Goal: Task Accomplishment & Management: Use online tool/utility

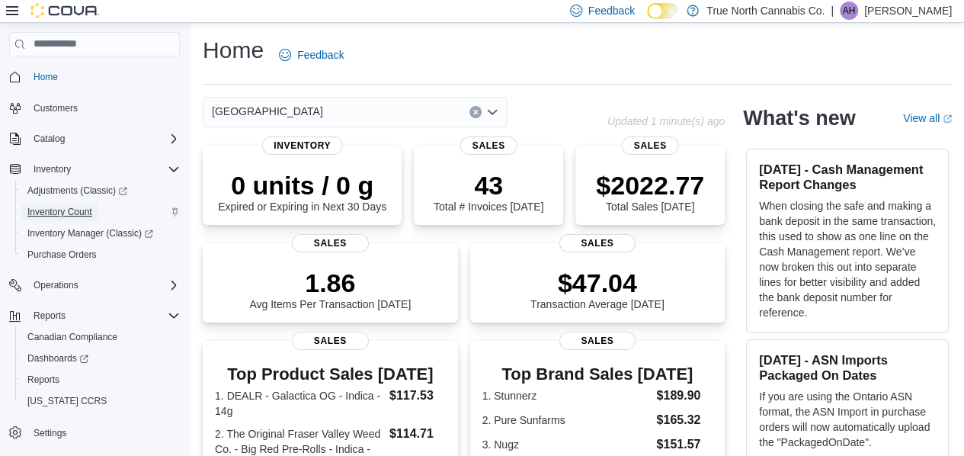
click at [66, 217] on span "Inventory Count" at bounding box center [59, 212] width 65 height 12
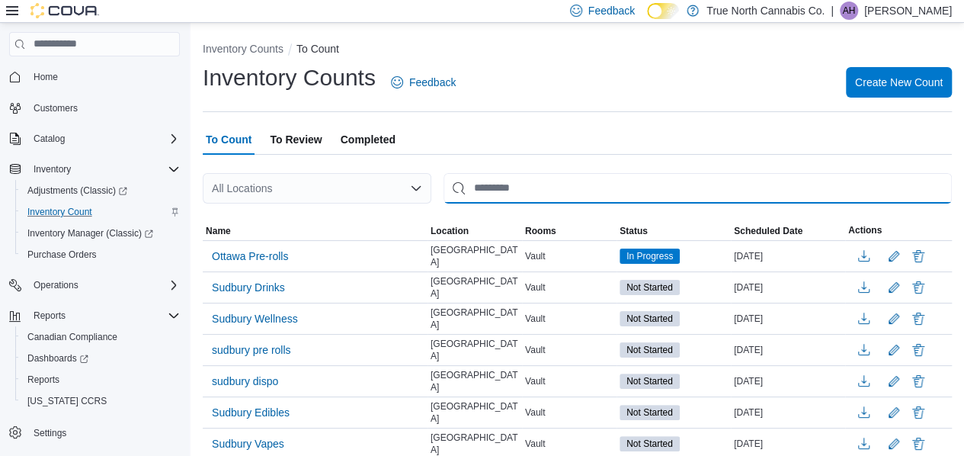
click at [497, 187] on input "This is a search bar. After typing your query, hit enter to filter the results …" at bounding box center [698, 188] width 508 height 30
type input "******"
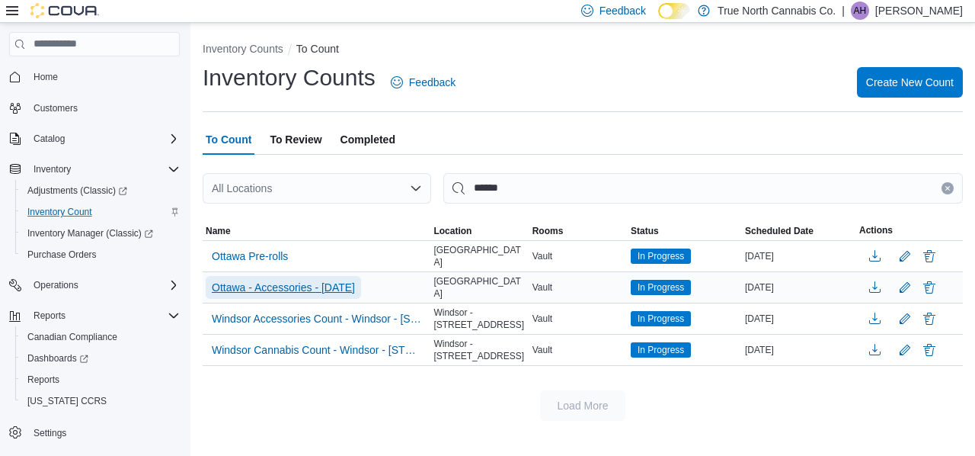
click at [316, 280] on span "Ottawa - Accessories - [DATE]" at bounding box center [283, 287] width 143 height 15
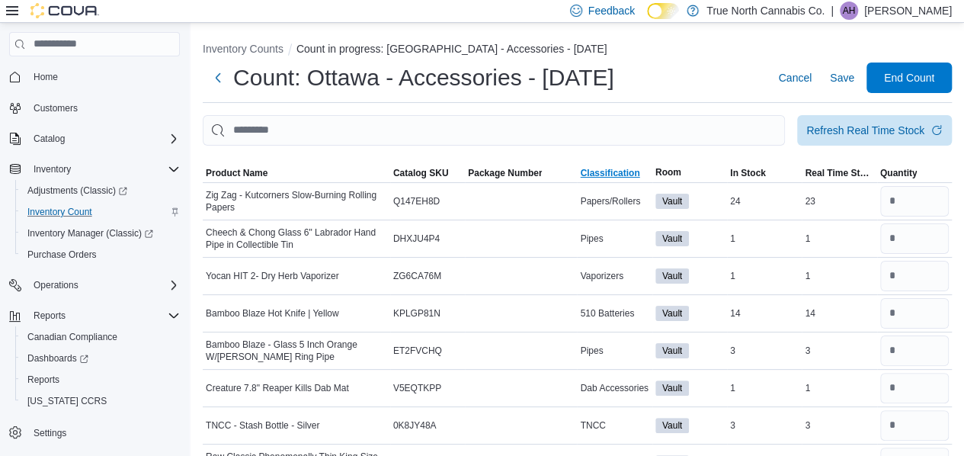
click at [610, 177] on span "Classification" at bounding box center [609, 173] width 59 height 12
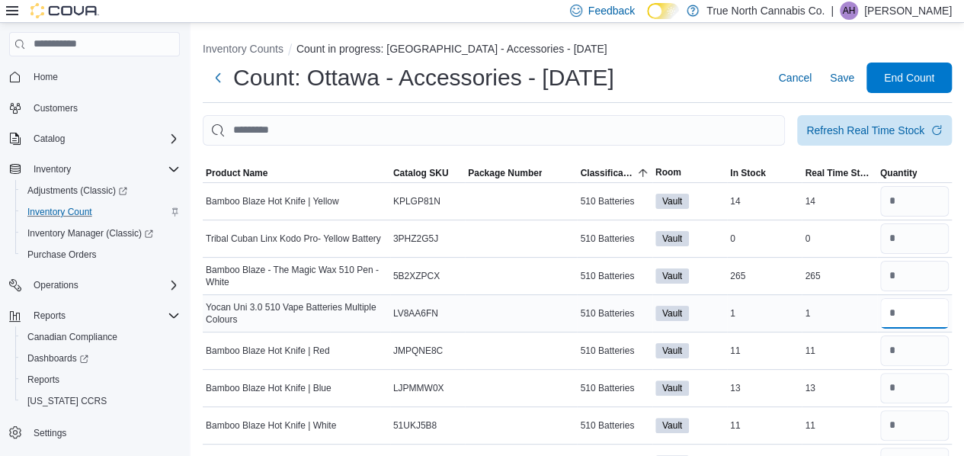
click at [903, 314] on input "number" at bounding box center [914, 313] width 69 height 30
type input "*"
click at [940, 344] on input "number" at bounding box center [914, 350] width 69 height 30
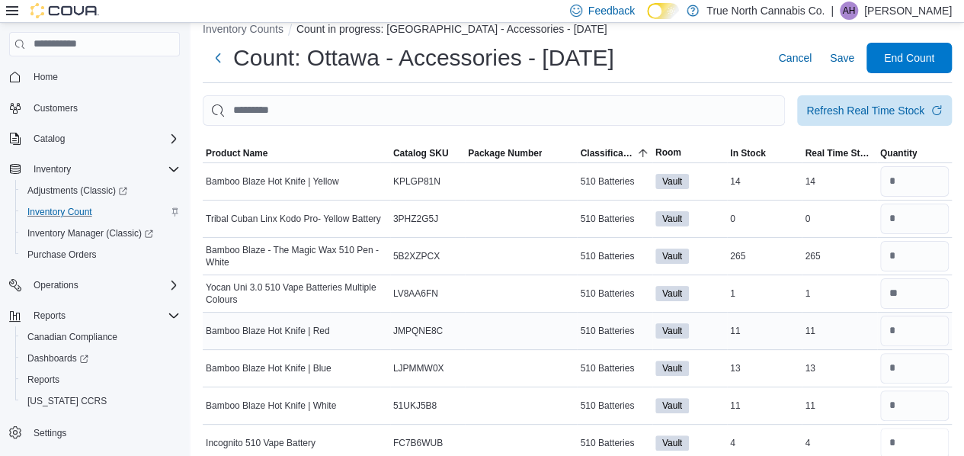
type input "*"
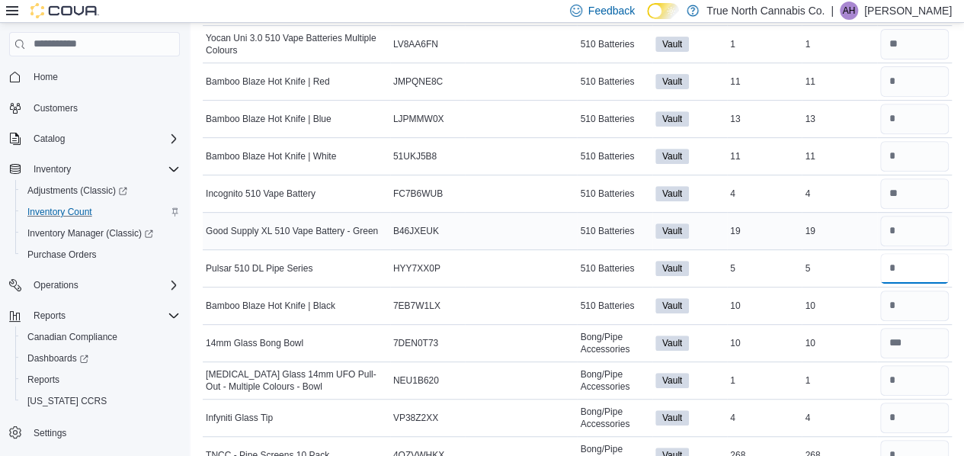
type input "*"
click at [899, 223] on input "number" at bounding box center [914, 231] width 69 height 30
type input "**"
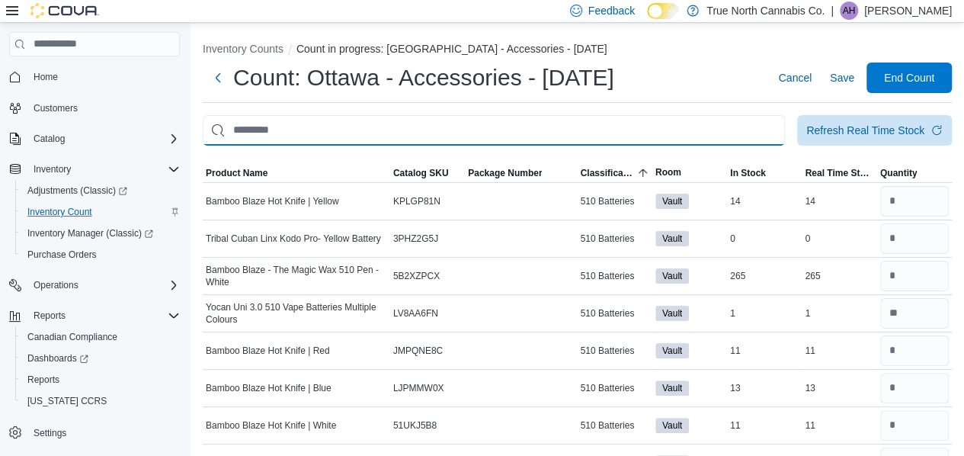
click at [600, 125] on input "This is a search bar. After typing your query, hit enter to filter the results …" at bounding box center [494, 130] width 582 height 30
type input "*"
type input "******"
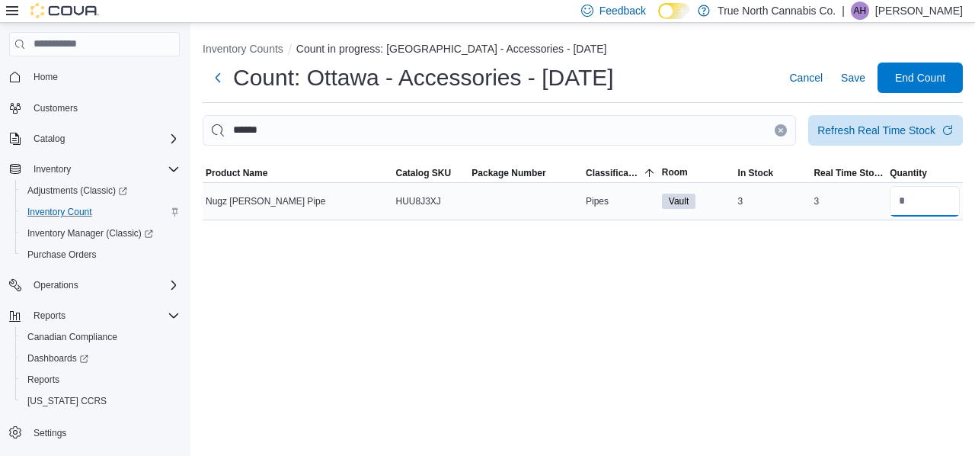
click at [915, 199] on input "number" at bounding box center [925, 201] width 70 height 30
type input "*"
click at [783, 130] on icon "Clear input" at bounding box center [781, 130] width 6 height 6
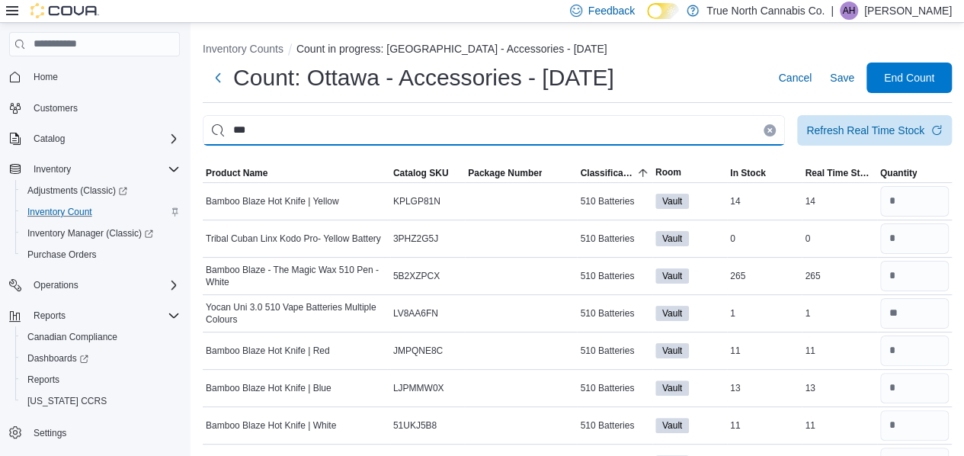
type input "***"
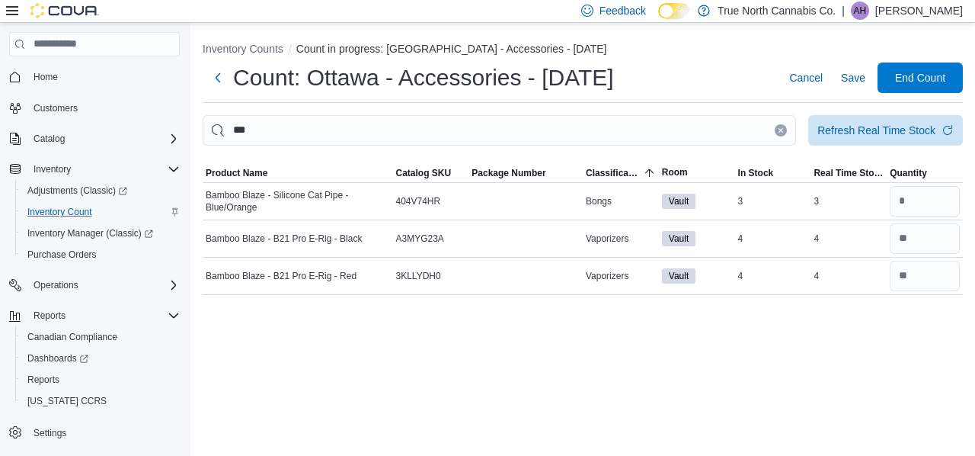
click at [780, 131] on icon "Clear input" at bounding box center [782, 130] width 4 height 4
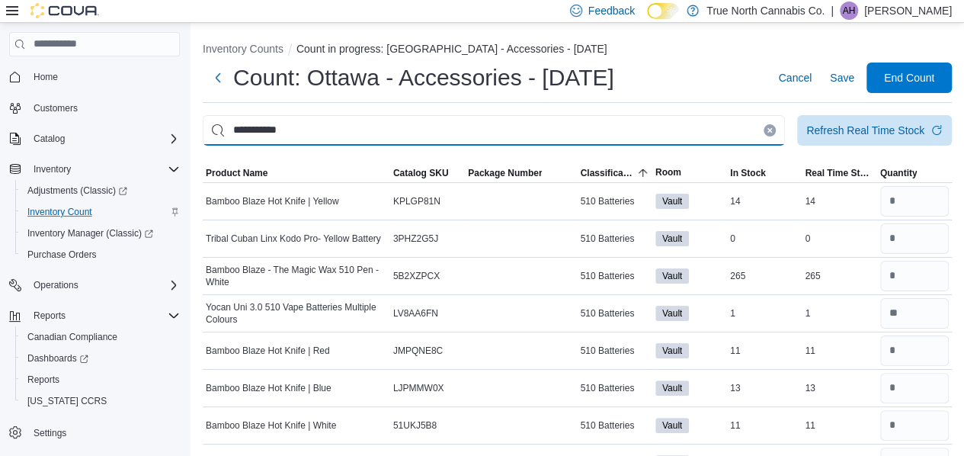
type input "**********"
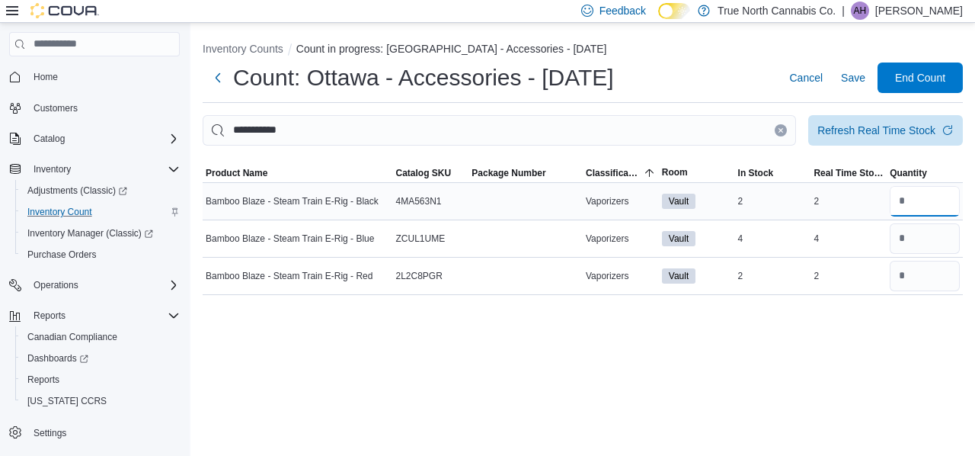
click at [908, 198] on input "number" at bounding box center [925, 201] width 70 height 30
type input "*"
click at [908, 239] on input "number" at bounding box center [925, 238] width 70 height 30
type input "*"
click at [916, 276] on input "number" at bounding box center [925, 276] width 70 height 30
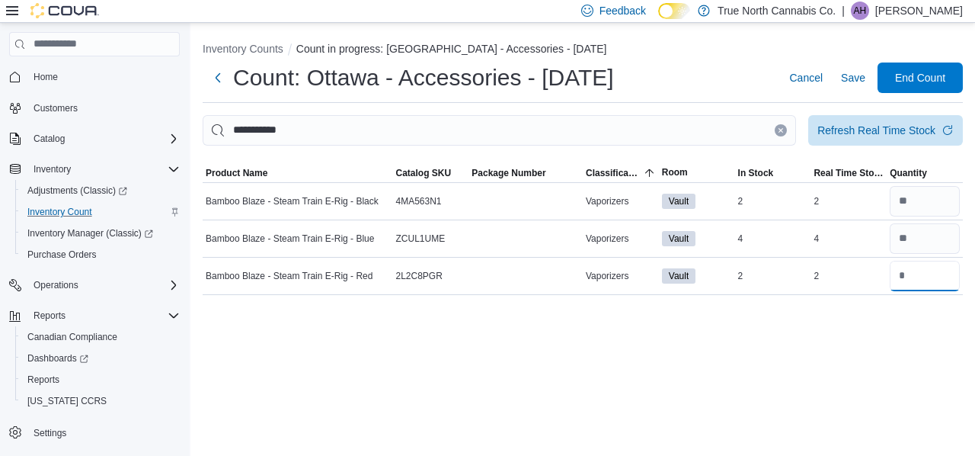
type input "*"
click at [861, 346] on div "**********" at bounding box center [583, 239] width 785 height 433
click at [783, 128] on icon "Clear input" at bounding box center [782, 130] width 4 height 4
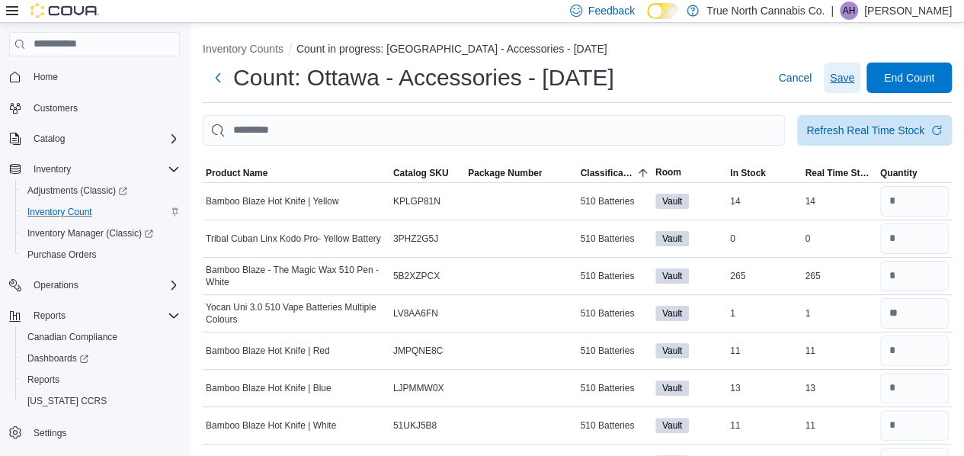
click at [854, 77] on span "Save" at bounding box center [842, 77] width 24 height 15
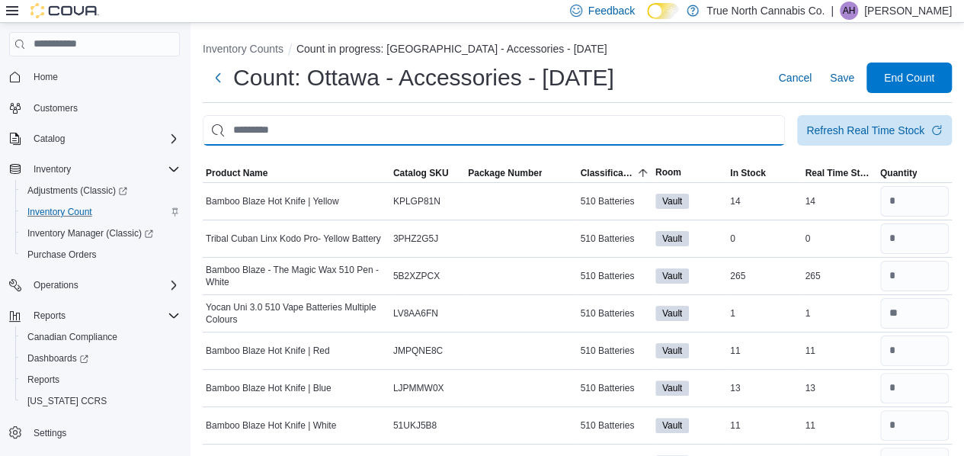
click at [603, 130] on input "This is a search bar. After typing your query, hit enter to filter the results …" at bounding box center [494, 130] width 582 height 30
type input "**********"
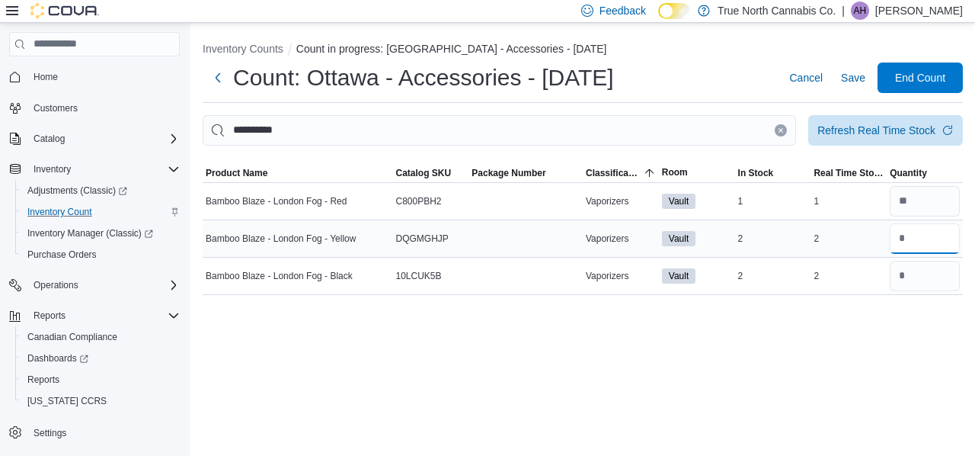
click at [908, 239] on input "number" at bounding box center [925, 238] width 70 height 30
type input "*"
click at [921, 269] on input "number" at bounding box center [925, 276] width 70 height 30
type input "*"
click at [869, 350] on div "**********" at bounding box center [583, 239] width 785 height 433
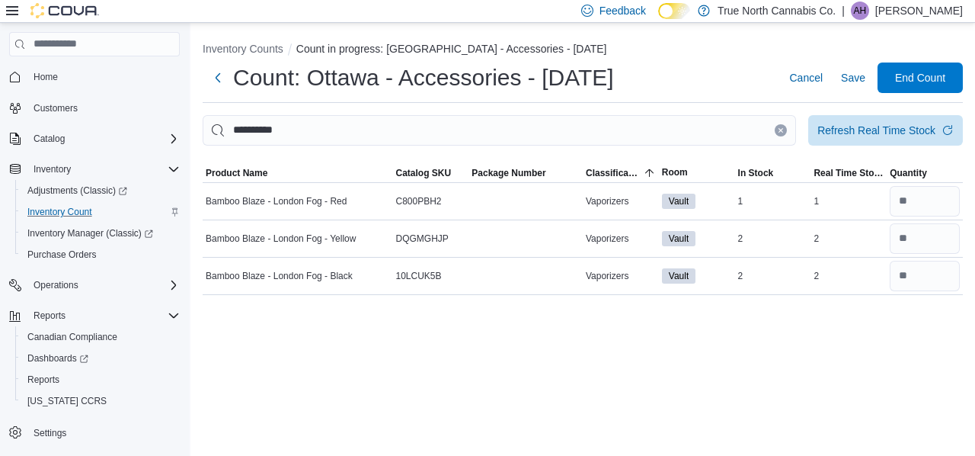
click at [777, 127] on button "Clear input" at bounding box center [781, 130] width 12 height 12
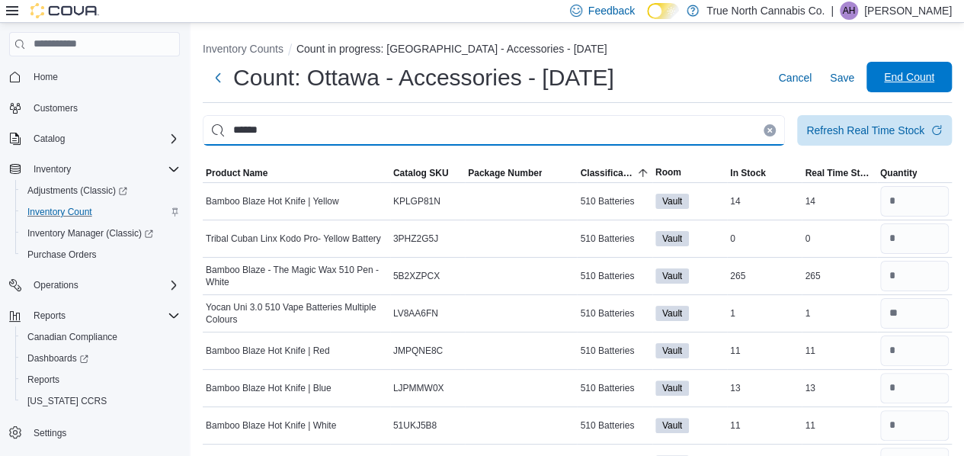
type input "******"
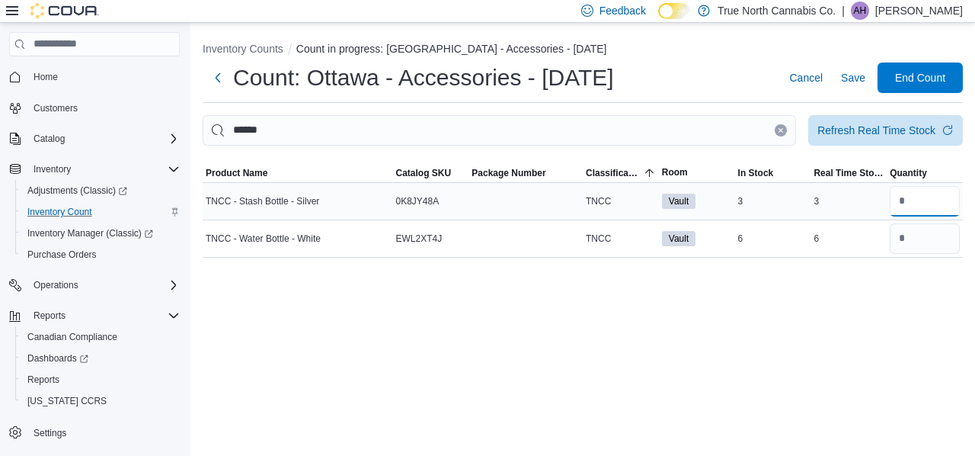
click at [907, 190] on input "number" at bounding box center [925, 201] width 70 height 30
type input "*"
click at [933, 242] on input "number" at bounding box center [925, 238] width 70 height 30
type input "*"
click at [846, 321] on div "Inventory Counts Count in progress: Ottawa - Accessories - [DATE] Count: [GEOGR…" at bounding box center [583, 239] width 785 height 433
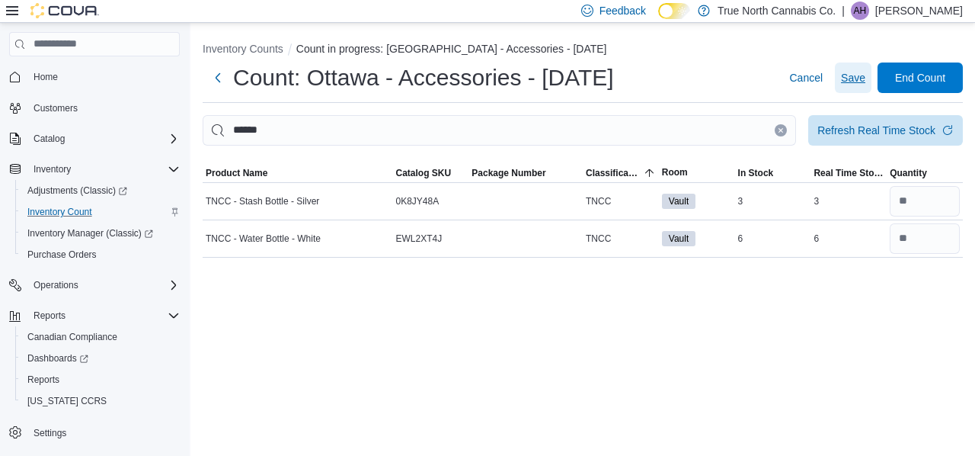
click at [854, 82] on span "Save" at bounding box center [853, 77] width 24 height 15
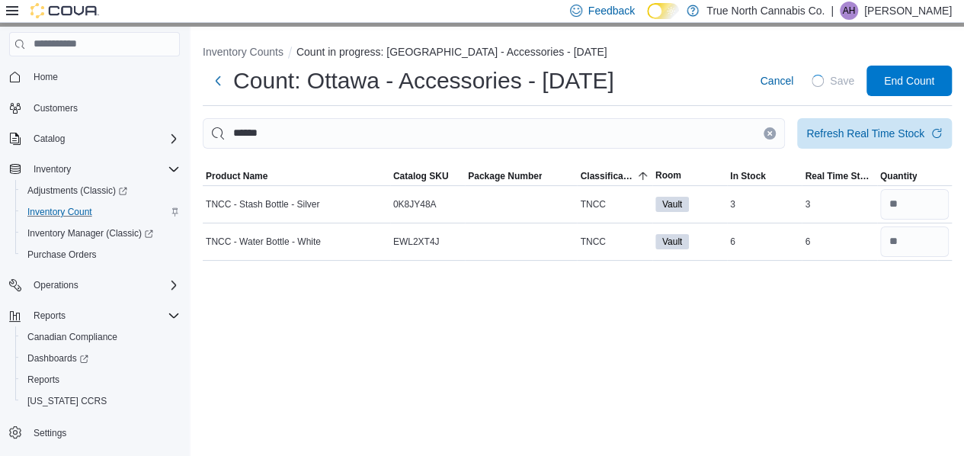
click at [772, 134] on icon "Clear input" at bounding box center [770, 133] width 4 height 4
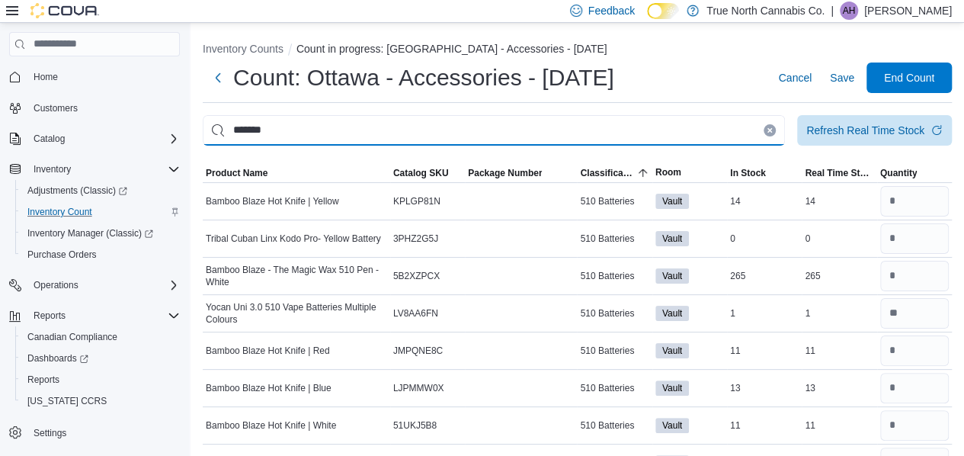
type input "*******"
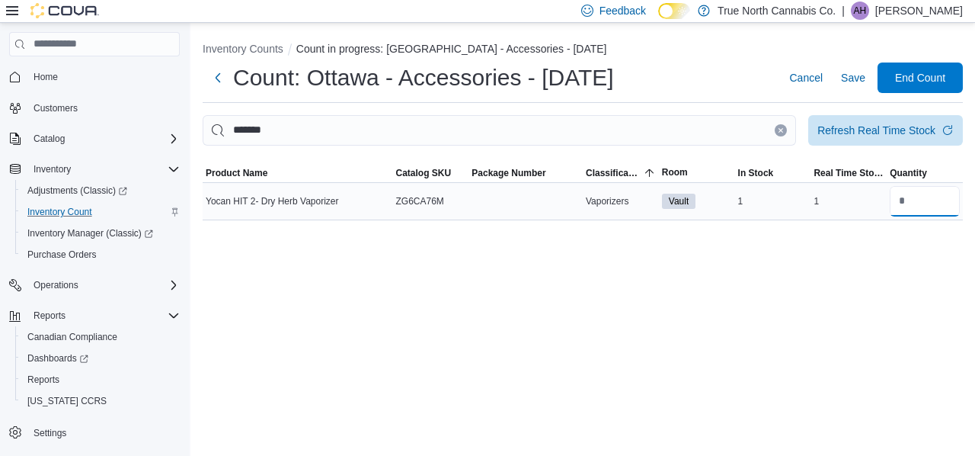
click at [911, 207] on input "number" at bounding box center [925, 201] width 70 height 30
type input "*"
click at [879, 291] on div "Inventory Counts Count in progress: [GEOGRAPHIC_DATA] - Accessories - [DATE] Co…" at bounding box center [583, 239] width 785 height 433
click at [841, 75] on button "Save" at bounding box center [853, 77] width 37 height 30
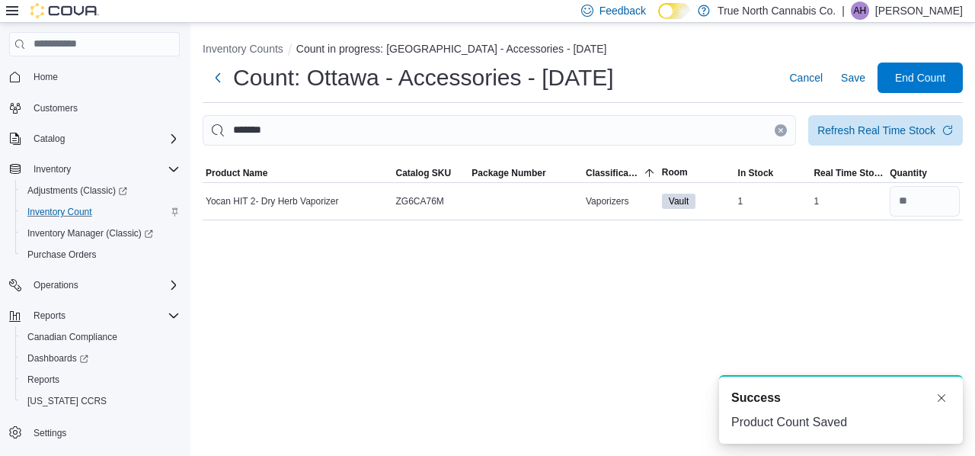
click at [785, 130] on button "Clear input" at bounding box center [781, 130] width 12 height 12
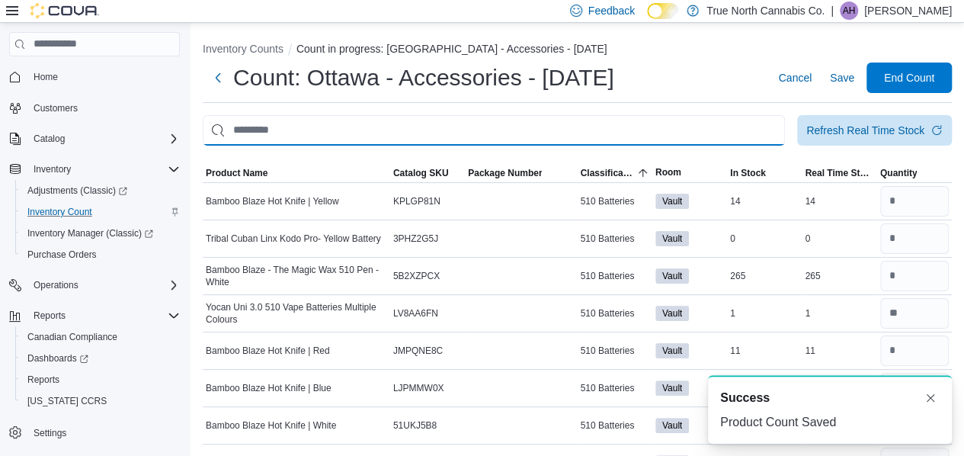
click at [737, 130] on input "This is a search bar. After typing your query, hit enter to filter the results …" at bounding box center [494, 130] width 582 height 30
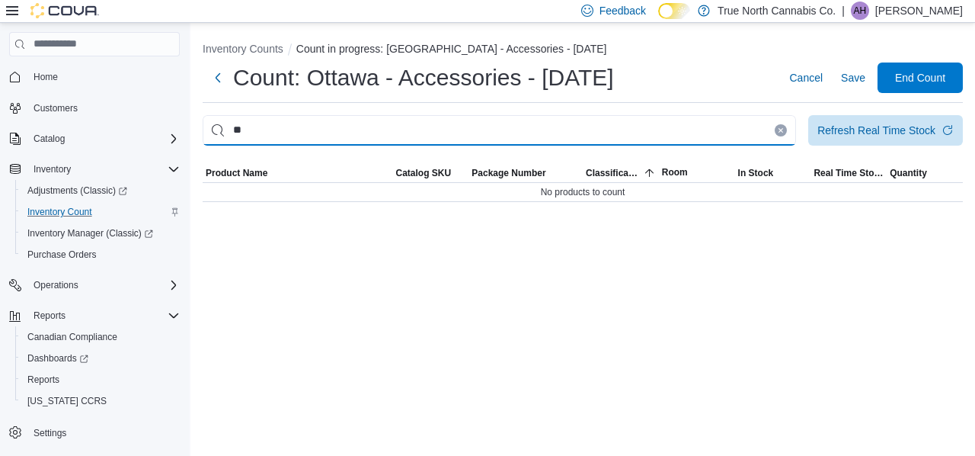
type input "*"
type input "*****"
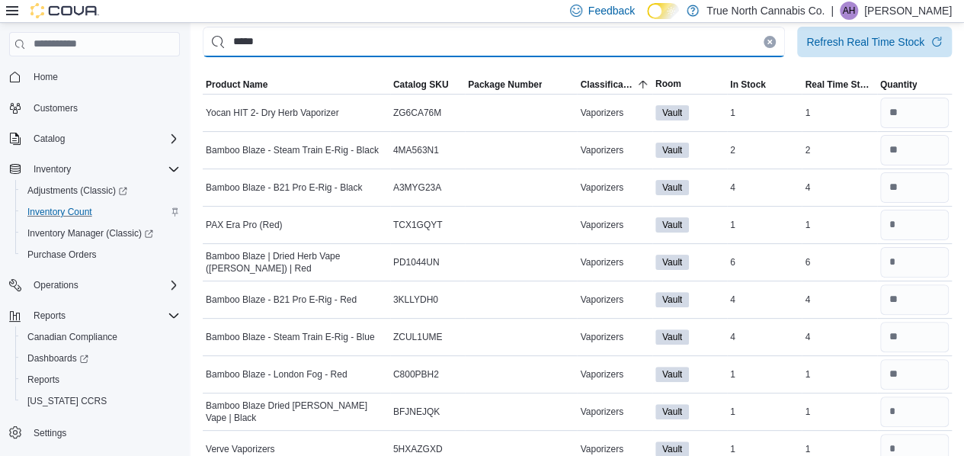
scroll to position [108, 0]
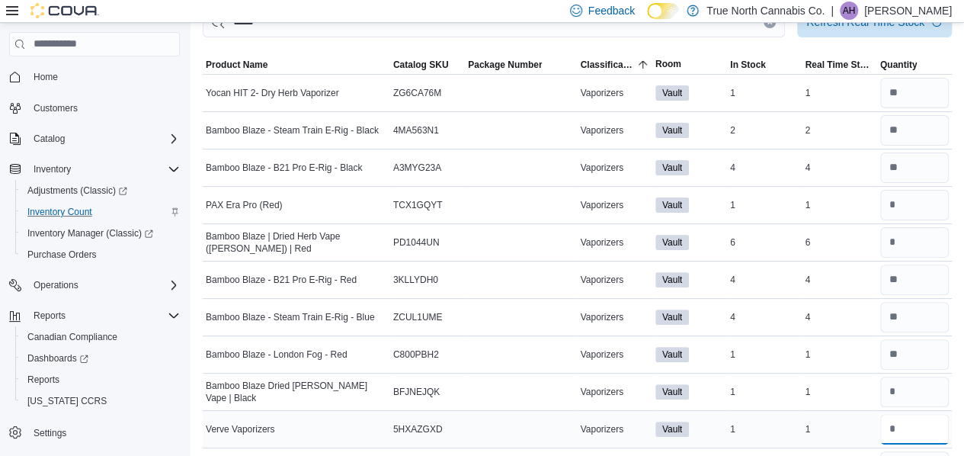
click at [915, 428] on input "number" at bounding box center [914, 429] width 69 height 30
type input "*"
click at [910, 394] on input "number" at bounding box center [914, 391] width 69 height 30
type input "*"
click at [910, 244] on input "number" at bounding box center [914, 242] width 69 height 30
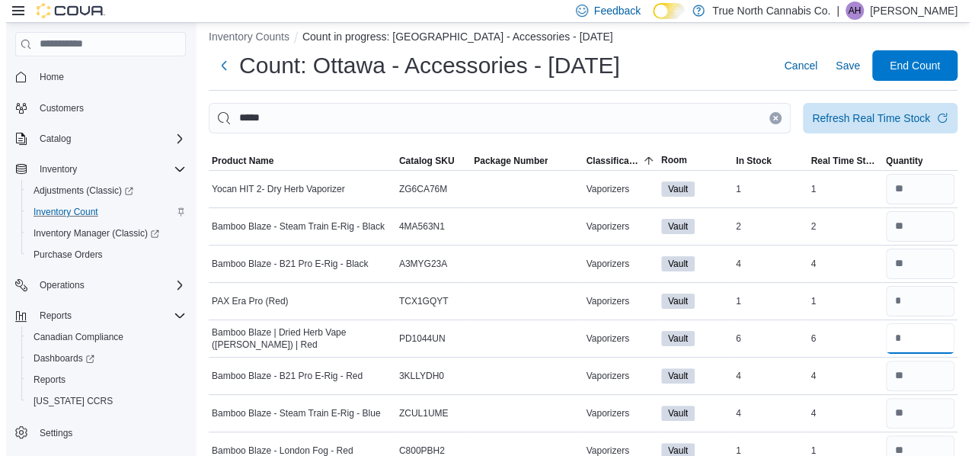
scroll to position [0, 0]
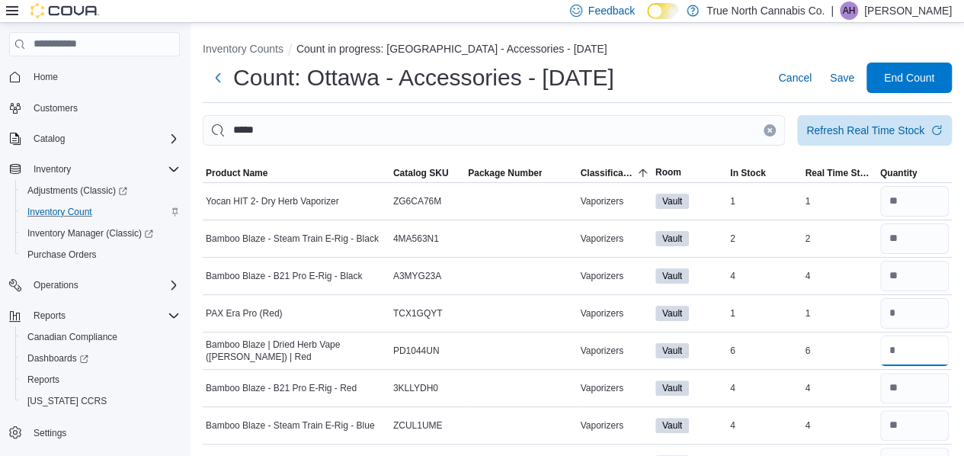
type input "*"
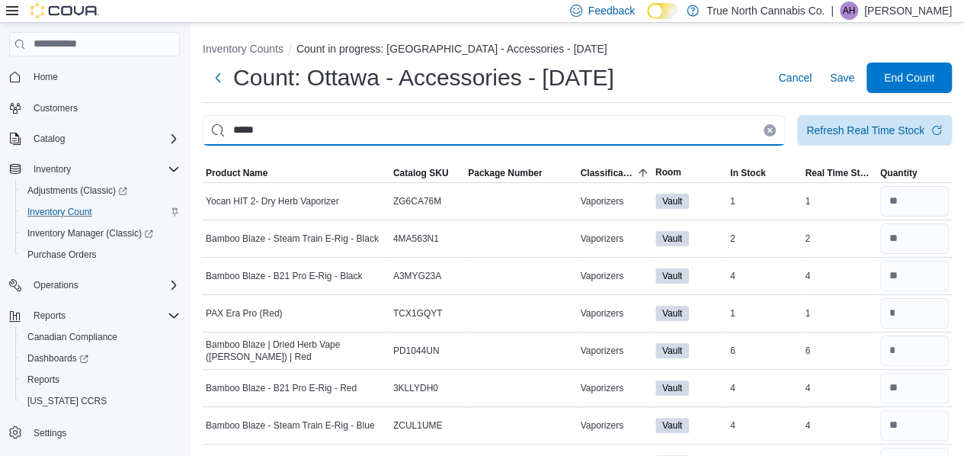
click at [630, 127] on input "*****" at bounding box center [494, 130] width 582 height 30
type input "*"
type input "******"
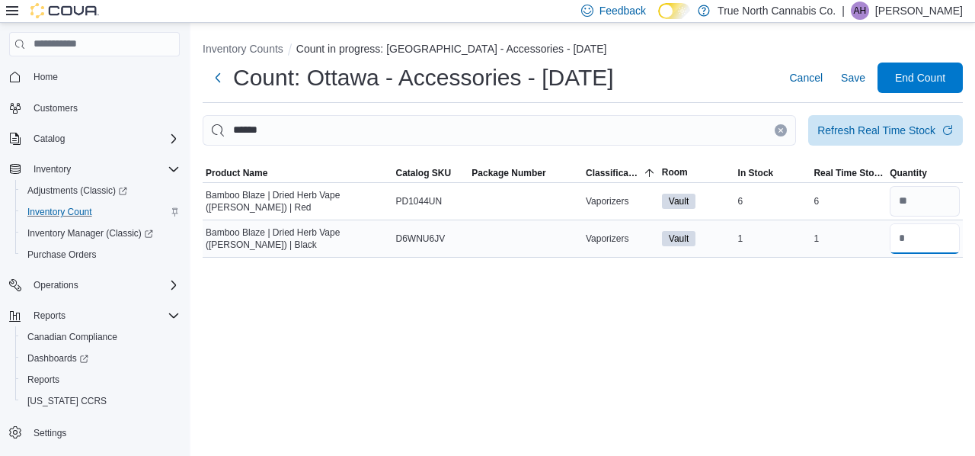
click at [918, 241] on input "number" at bounding box center [925, 238] width 70 height 30
type input "*"
click at [854, 296] on div "Inventory Counts Count in progress: Ottawa - Accessories - [DATE] Count: [GEOGR…" at bounding box center [583, 239] width 785 height 433
click at [854, 79] on span "Save" at bounding box center [853, 77] width 24 height 15
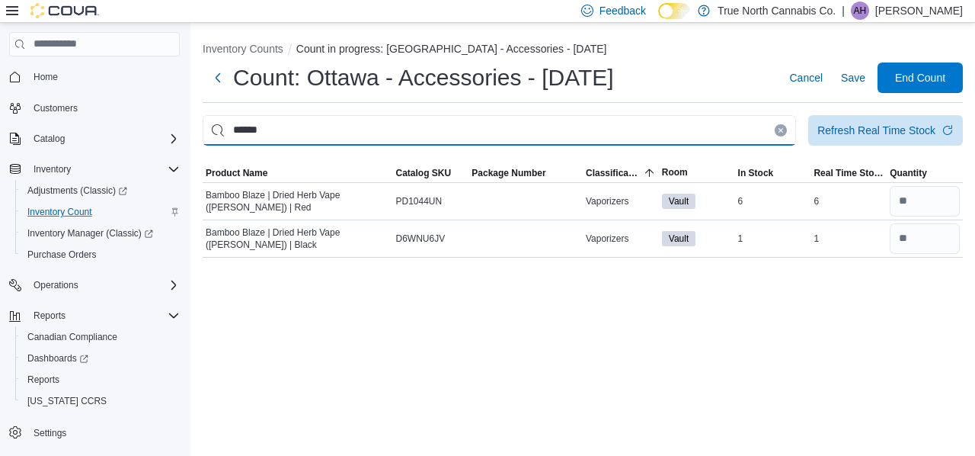
click at [777, 124] on input "******" at bounding box center [500, 130] width 594 height 30
type input "*"
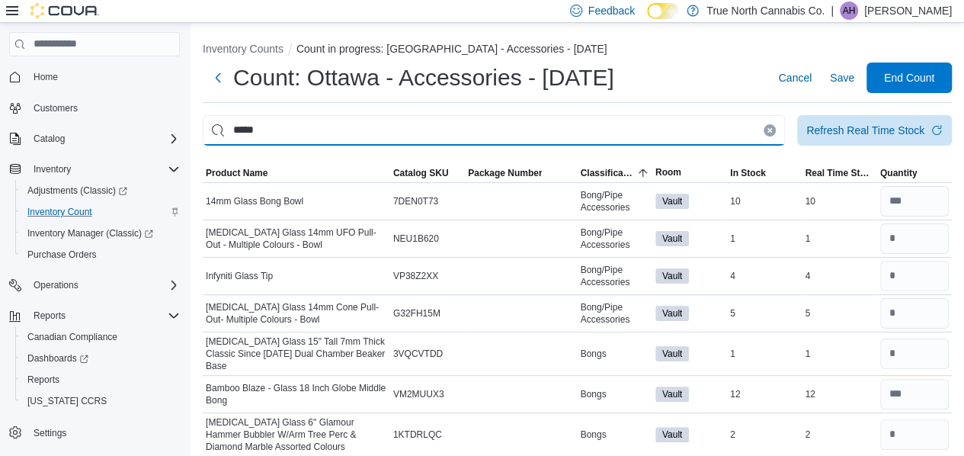
click at [565, 135] on input "*****" at bounding box center [494, 130] width 582 height 30
type input "*"
type input "*****"
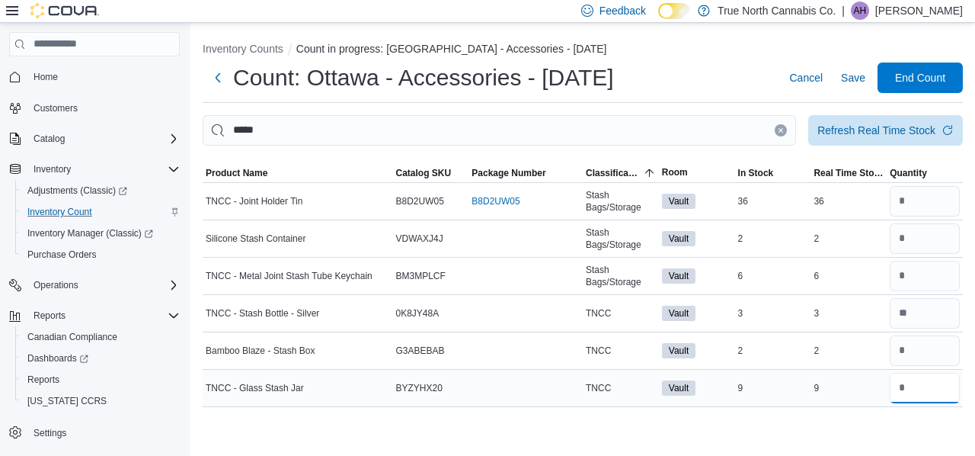
click at [937, 386] on input "number" at bounding box center [925, 388] width 70 height 30
type input "*"
click at [921, 347] on input "number" at bounding box center [925, 350] width 70 height 30
type input "*"
click at [925, 276] on input "number" at bounding box center [925, 276] width 70 height 30
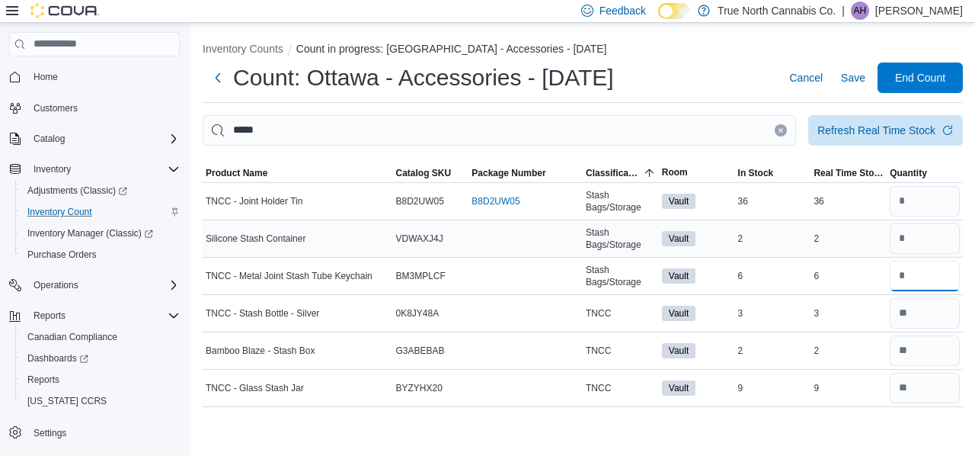
type input "*"
click at [947, 228] on input "number" at bounding box center [925, 238] width 70 height 30
type input "*"
click at [781, 132] on icon "Clear input" at bounding box center [781, 130] width 6 height 6
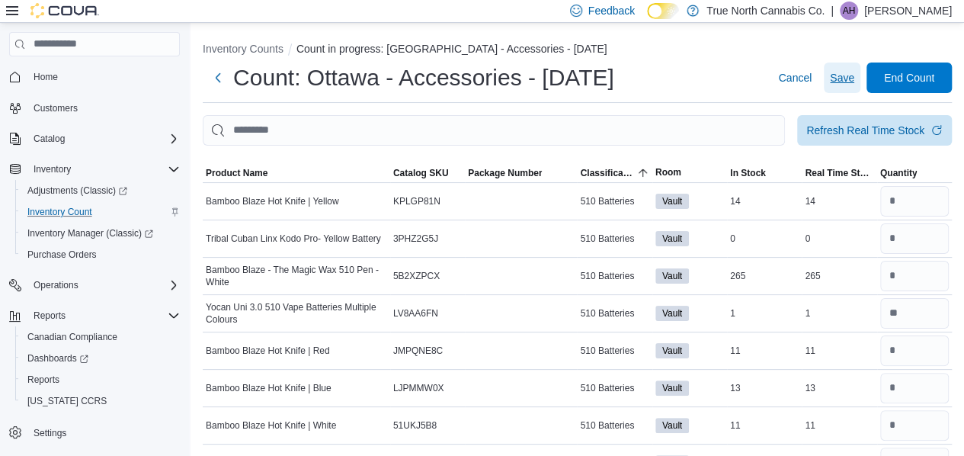
click at [854, 75] on span "Save" at bounding box center [842, 77] width 24 height 15
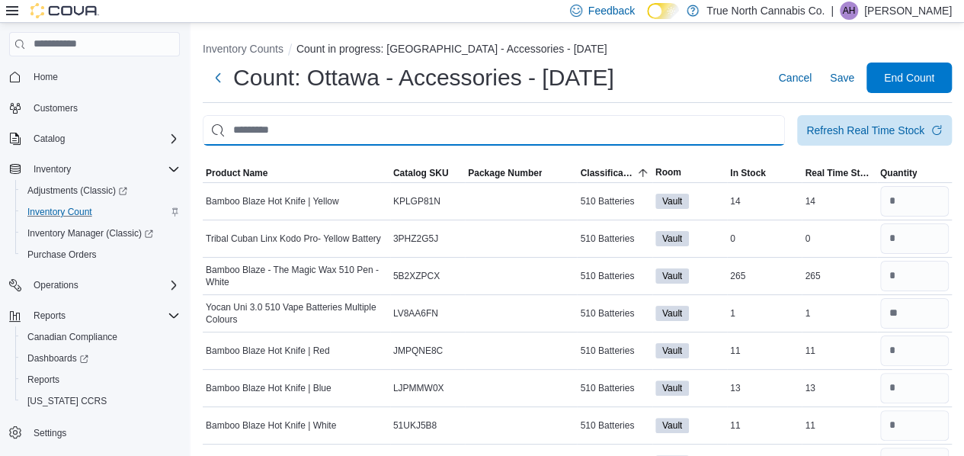
click at [492, 134] on input "This is a search bar. After typing your query, hit enter to filter the results …" at bounding box center [494, 130] width 582 height 30
type input "****"
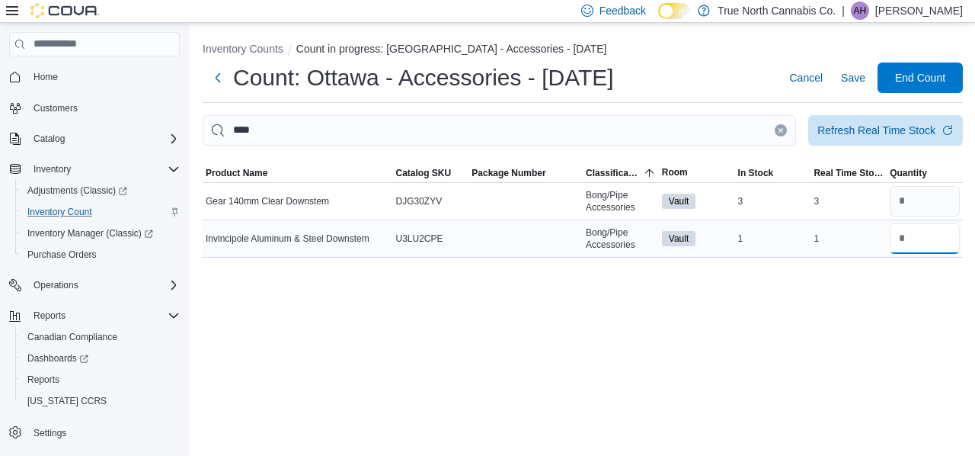
click at [927, 241] on input "number" at bounding box center [925, 238] width 70 height 30
type input "*"
click at [904, 296] on div "Inventory Counts Count in progress: Ottawa - Accessories - [DATE] Count: [GEOGR…" at bounding box center [583, 239] width 785 height 433
click at [919, 205] on input "number" at bounding box center [925, 201] width 70 height 30
type input "*"
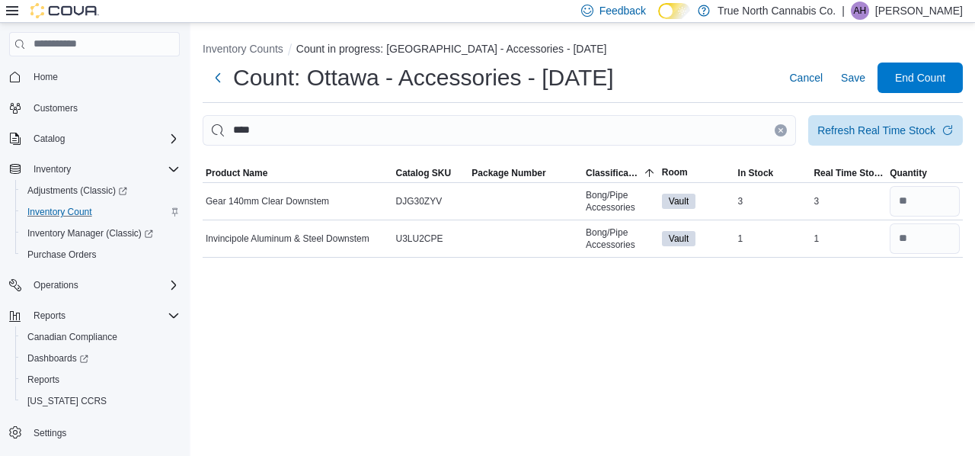
click at [868, 301] on div "Inventory Counts Count in progress: Ottawa - Accessories - [DATE] Count: [GEOGR…" at bounding box center [583, 239] width 785 height 433
click at [783, 127] on icon "Clear input" at bounding box center [781, 130] width 6 height 6
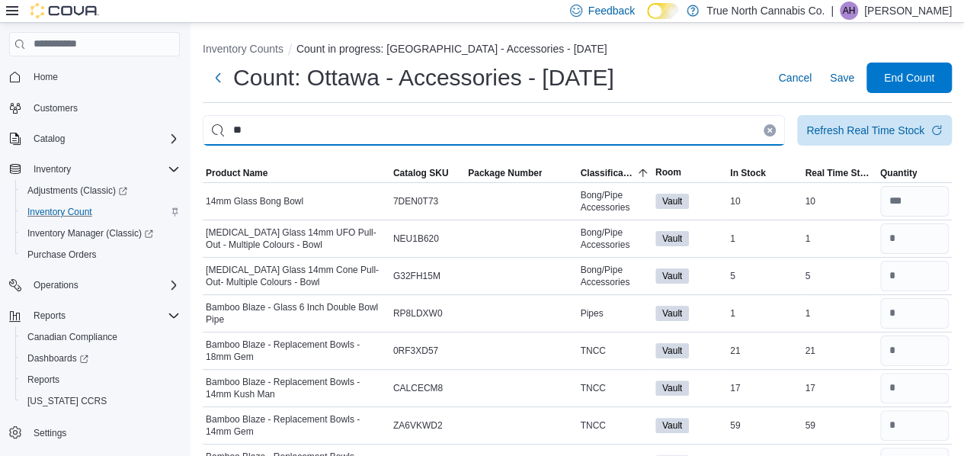
type input "*"
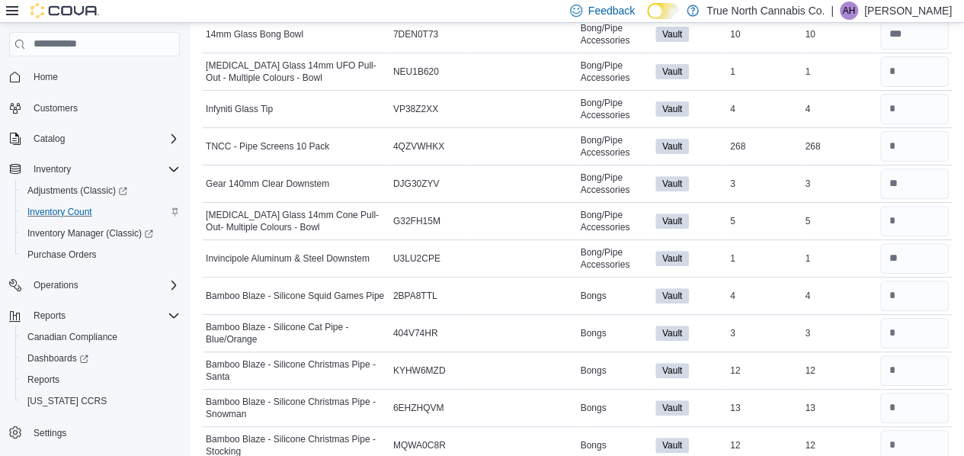
scroll to position [213, 0]
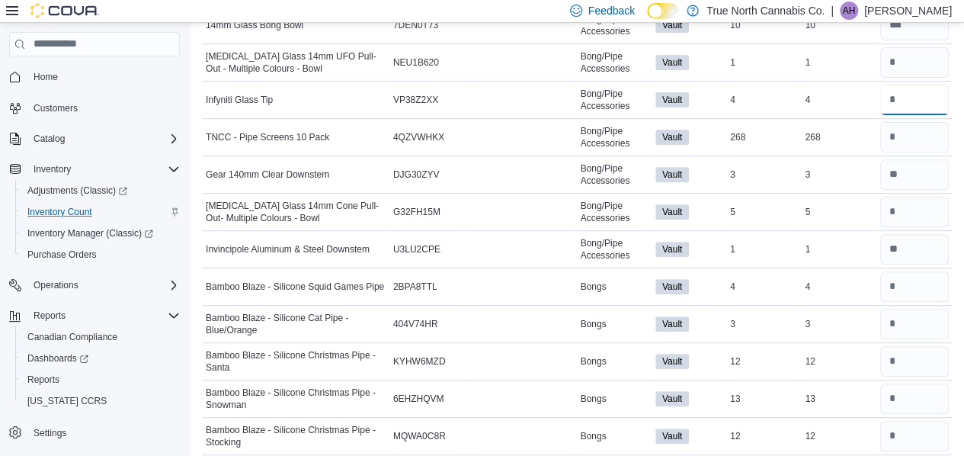
drag, startPoint x: 958, startPoint y: 101, endPoint x: 963, endPoint y: 56, distance: 45.3
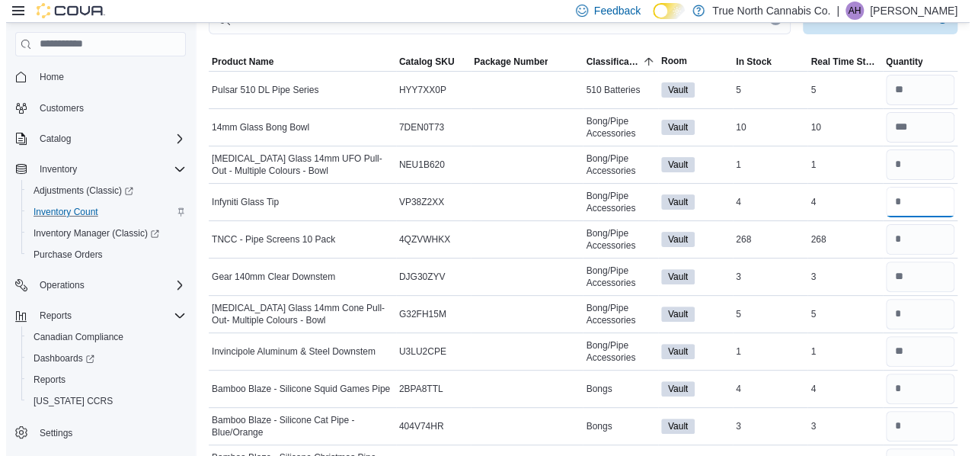
scroll to position [0, 0]
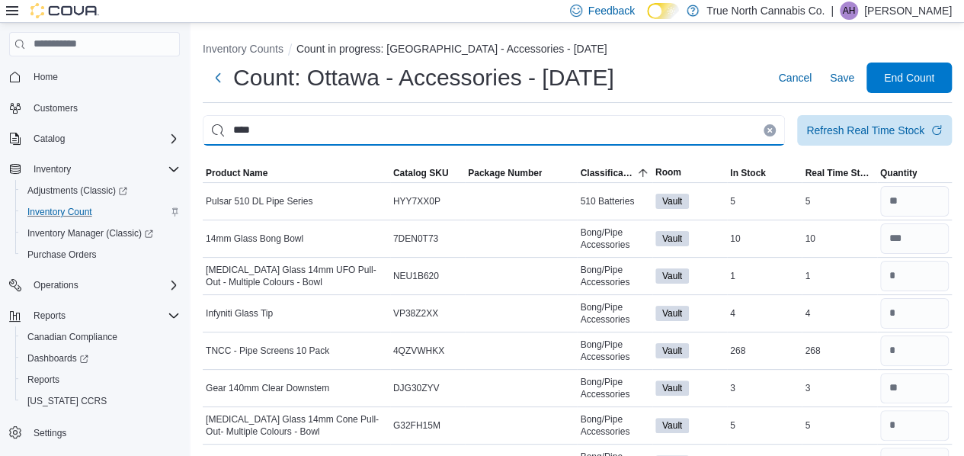
click at [561, 138] on input "****" at bounding box center [494, 130] width 582 height 30
type input "*"
type input "****"
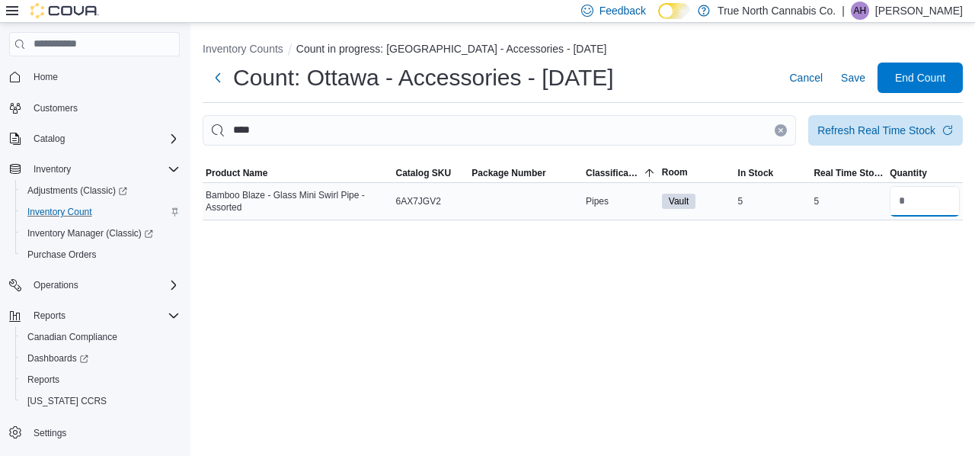
click at [899, 206] on input "number" at bounding box center [925, 201] width 70 height 30
type input "*"
click at [830, 300] on div "Inventory Counts Count in progress: Ottawa - Accessories - [DATE] Count: [GEOGR…" at bounding box center [583, 239] width 785 height 433
click at [850, 80] on span "Save" at bounding box center [853, 77] width 24 height 15
click at [780, 128] on icon "Clear input" at bounding box center [782, 130] width 4 height 4
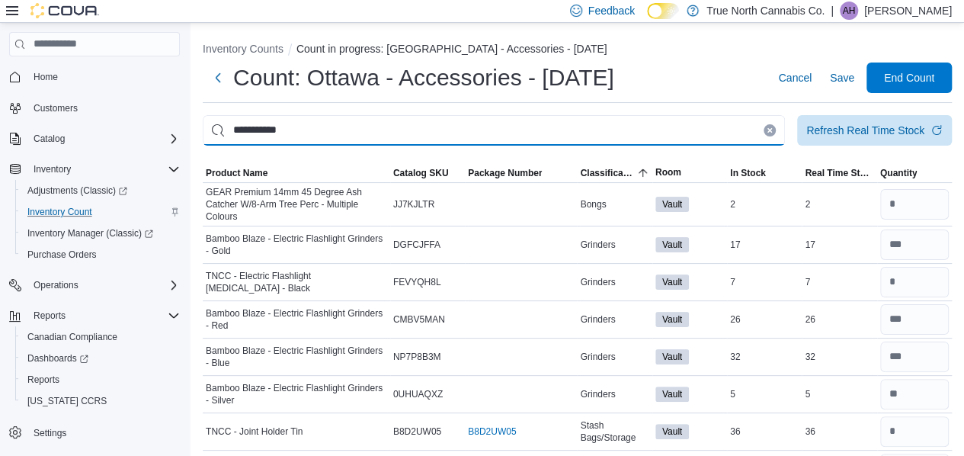
type input "**********"
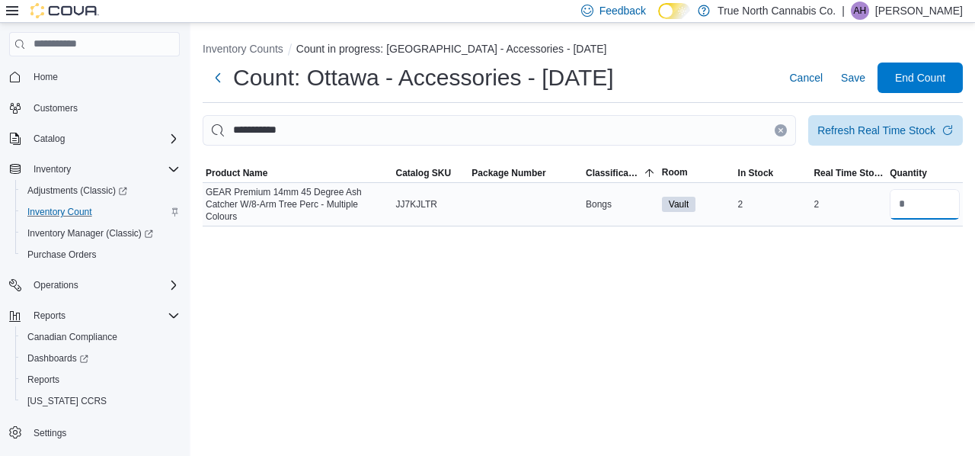
click at [918, 202] on input "number" at bounding box center [925, 204] width 70 height 30
type input "*"
click at [857, 77] on span "Save" at bounding box center [853, 77] width 24 height 15
click at [780, 130] on icon "Clear input" at bounding box center [782, 130] width 4 height 4
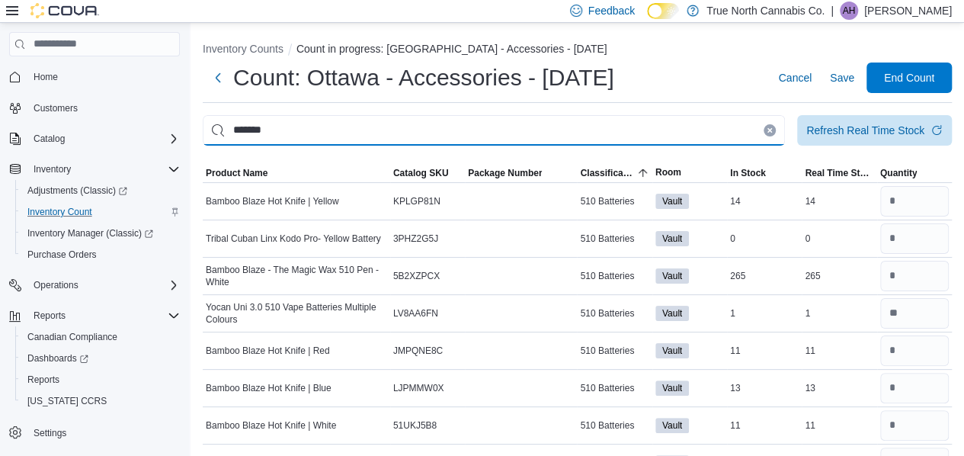
type input "*******"
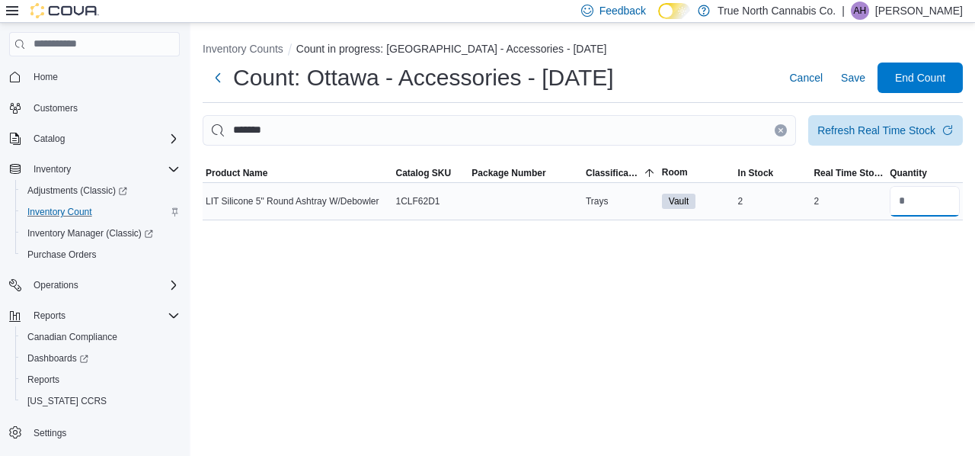
click at [913, 201] on input "number" at bounding box center [925, 201] width 70 height 30
type input "*"
click at [861, 228] on div "Inventory Counts Count in progress: Ottawa - Accessories - [DATE] Count: [GEOGR…" at bounding box center [583, 128] width 785 height 210
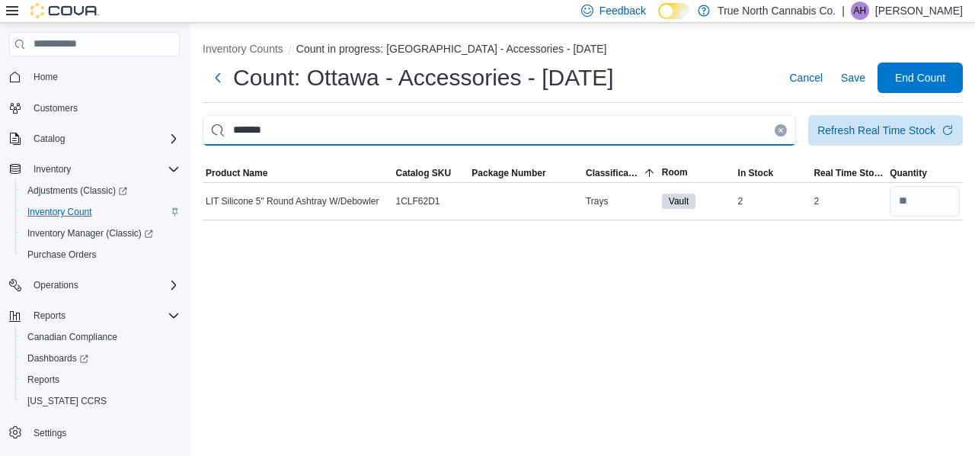
click at [252, 127] on input "*******" at bounding box center [500, 130] width 594 height 30
type input "********"
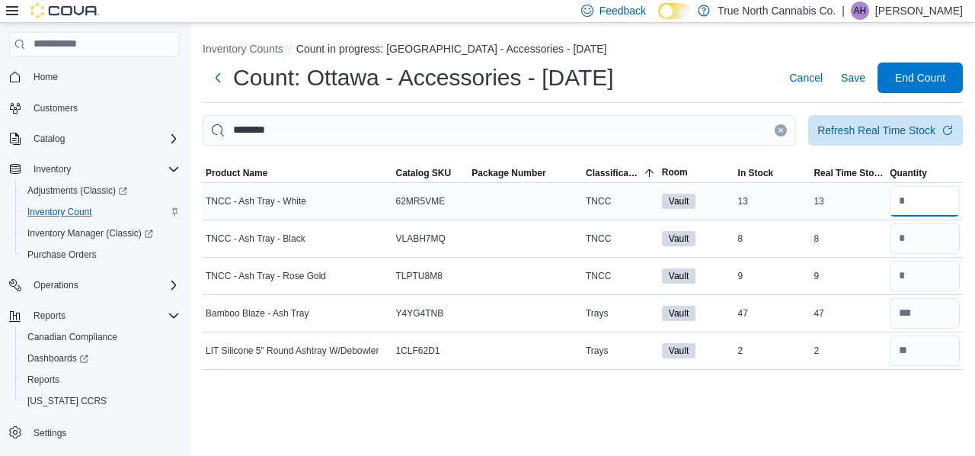
click at [906, 197] on input "number" at bounding box center [925, 201] width 70 height 30
type input "**"
click at [934, 235] on input "number" at bounding box center [925, 238] width 70 height 30
type input "*"
click at [918, 275] on input "number" at bounding box center [925, 276] width 70 height 30
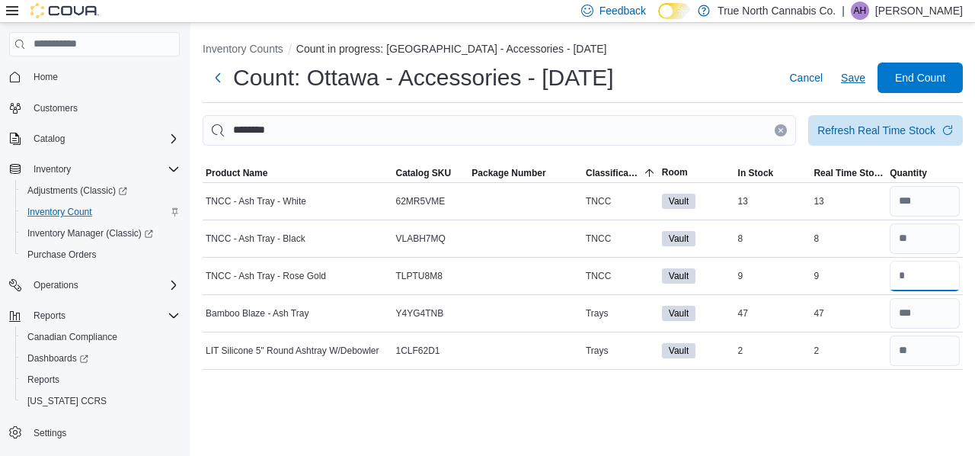
type input "*"
click at [855, 75] on span "Save" at bounding box center [853, 77] width 24 height 15
click at [852, 75] on span "Save" at bounding box center [853, 77] width 24 height 15
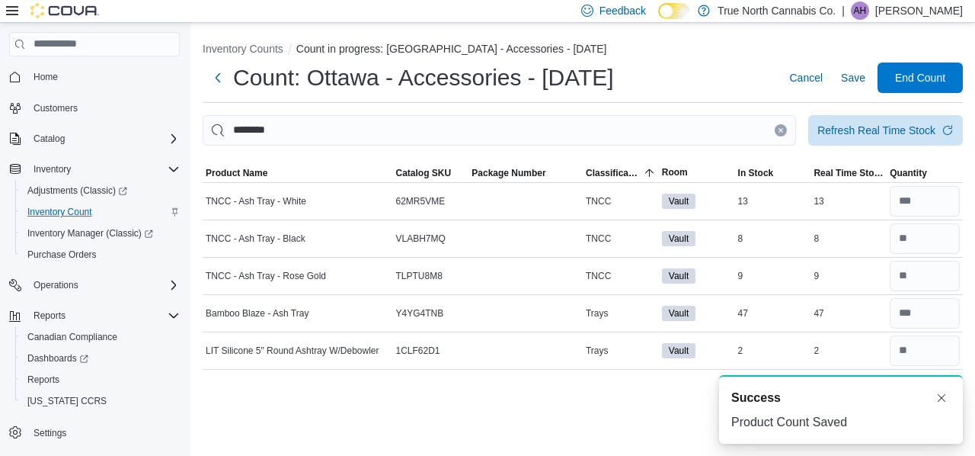
click at [778, 132] on icon "Clear input" at bounding box center [781, 130] width 6 height 6
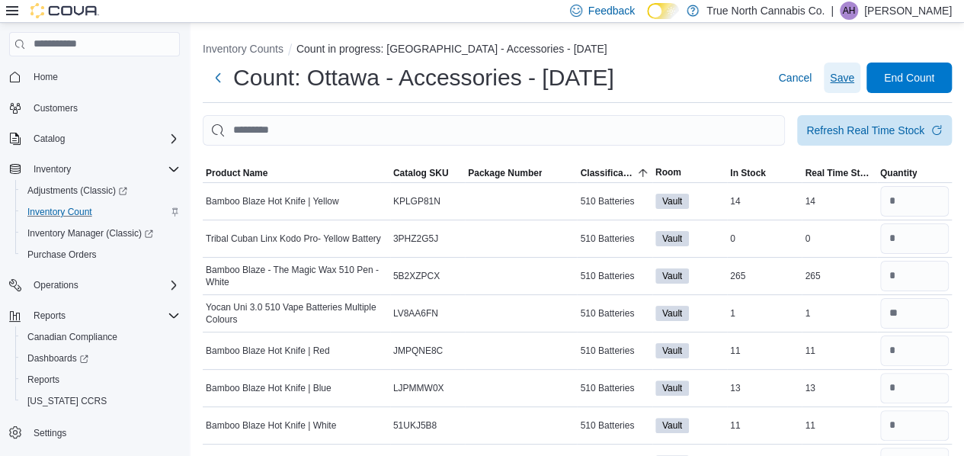
click at [846, 80] on span "Save" at bounding box center [842, 77] width 24 height 15
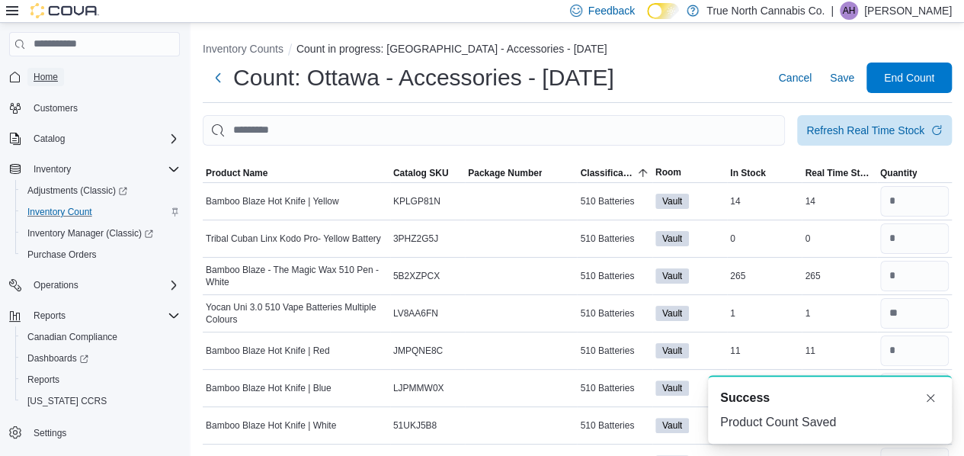
click at [53, 73] on span "Home" at bounding box center [46, 77] width 24 height 12
